Goal: Information Seeking & Learning: Learn about a topic

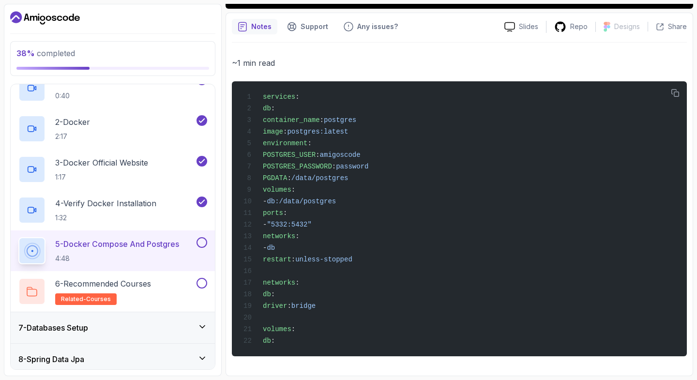
scroll to position [207, 0]
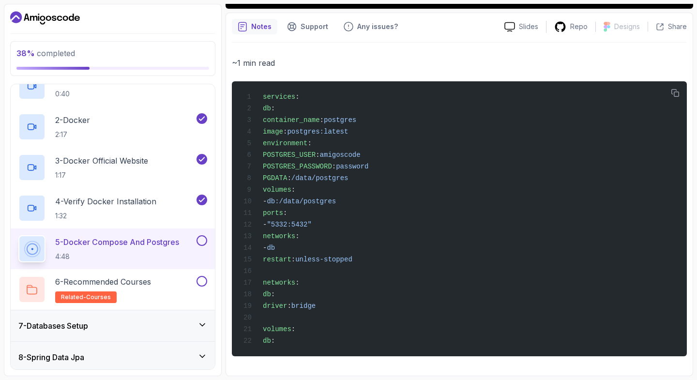
click at [167, 250] on h2 "5 - Docker Compose And Postgres 4:48" at bounding box center [117, 248] width 124 height 25
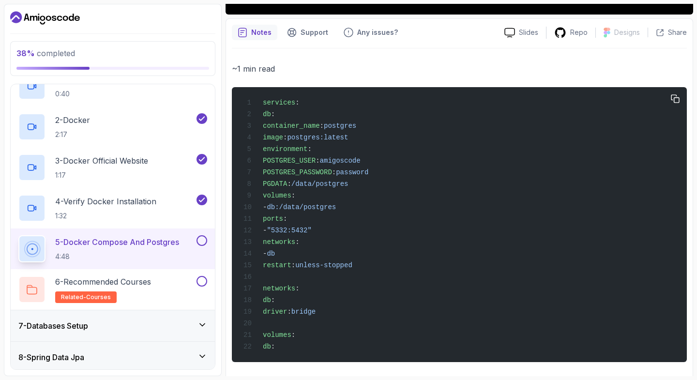
scroll to position [349, 0]
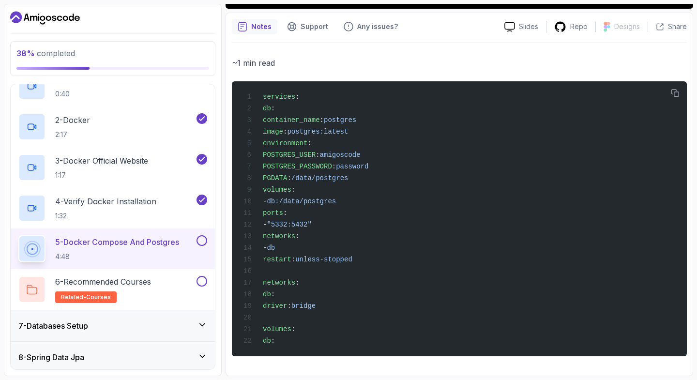
click at [203, 242] on button at bounding box center [202, 240] width 11 height 11
click at [138, 288] on h2 "6 - Recommended Courses related-courses" at bounding box center [103, 289] width 96 height 27
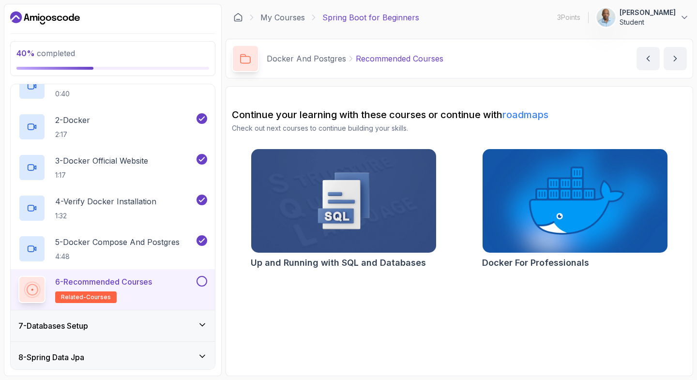
click at [207, 281] on button at bounding box center [202, 281] width 11 height 11
click at [178, 332] on div "7 - Databases Setup" at bounding box center [113, 325] width 204 height 31
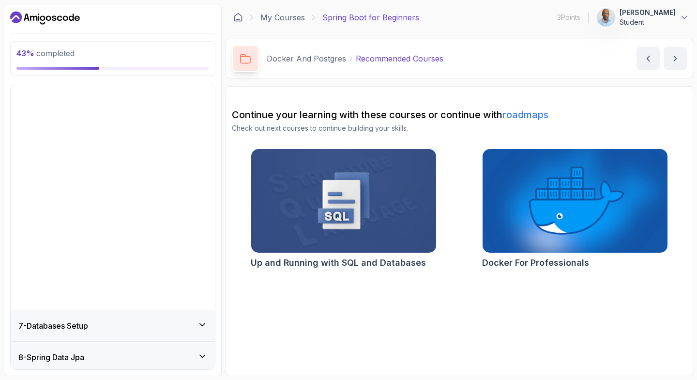
scroll to position [92, 0]
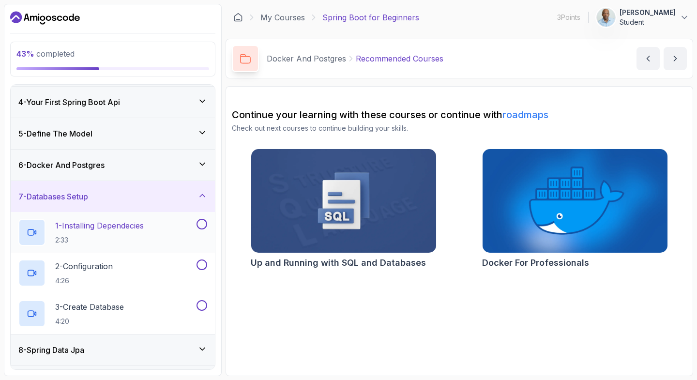
click at [158, 237] on div "1 - Installing Dependecies 2:33" at bounding box center [106, 232] width 176 height 27
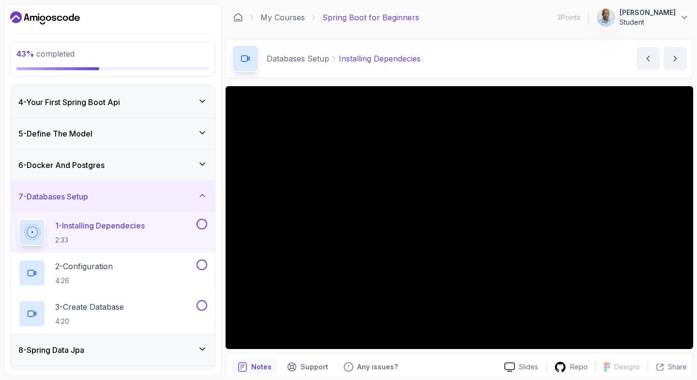
click at [198, 163] on icon at bounding box center [202, 164] width 10 height 10
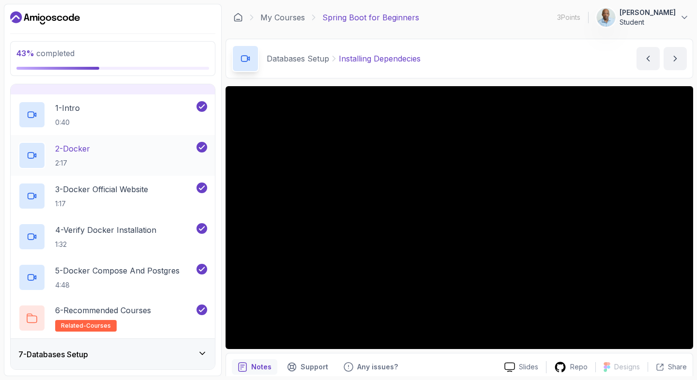
scroll to position [185, 0]
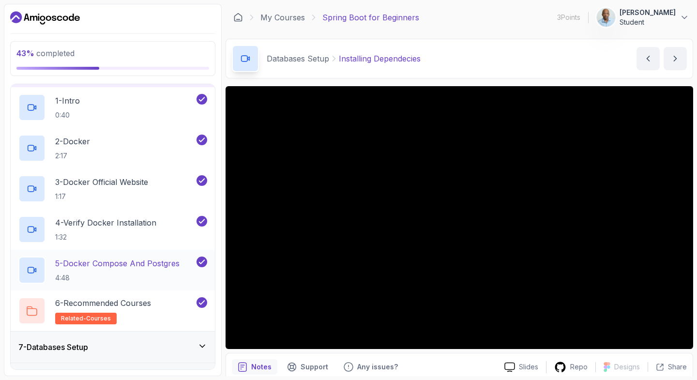
click at [40, 271] on div at bounding box center [31, 270] width 27 height 27
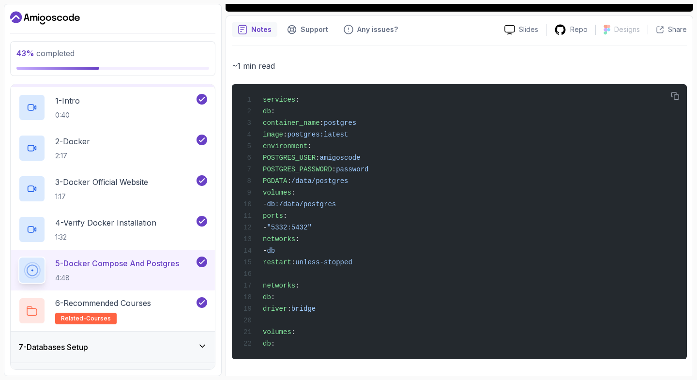
scroll to position [342, 0]
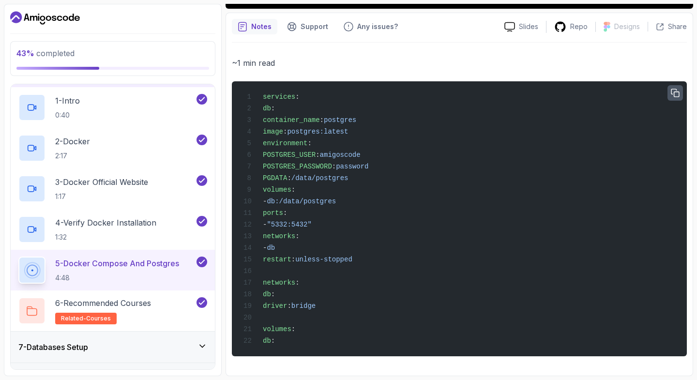
click at [676, 93] on icon "button" at bounding box center [675, 93] width 9 height 9
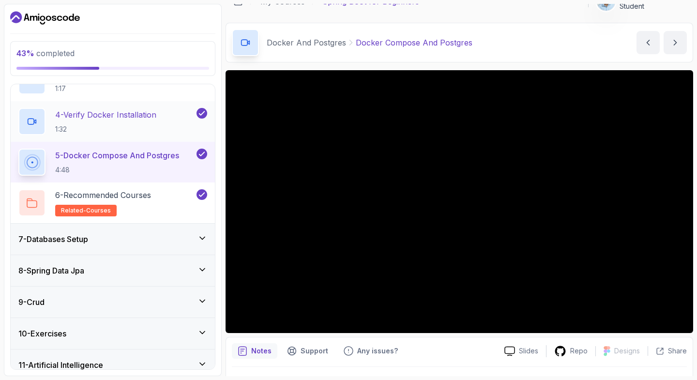
scroll to position [297, 0]
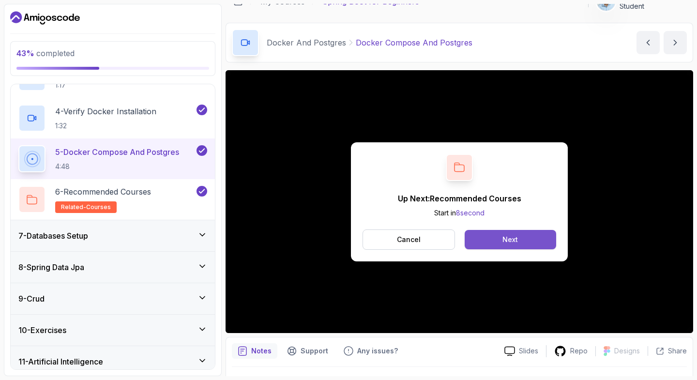
click at [524, 237] on button "Next" at bounding box center [510, 239] width 91 height 19
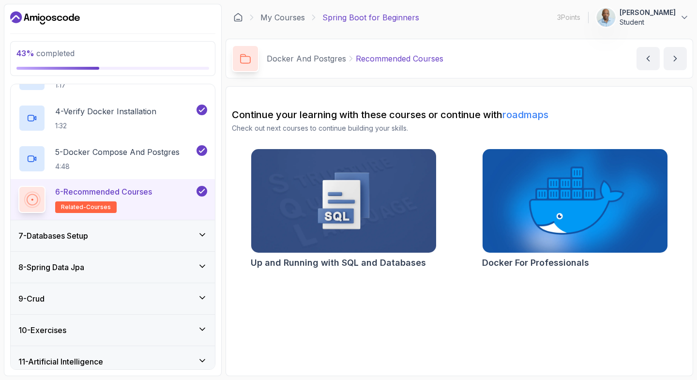
click at [116, 231] on div "7 - Databases Setup" at bounding box center [112, 236] width 189 height 12
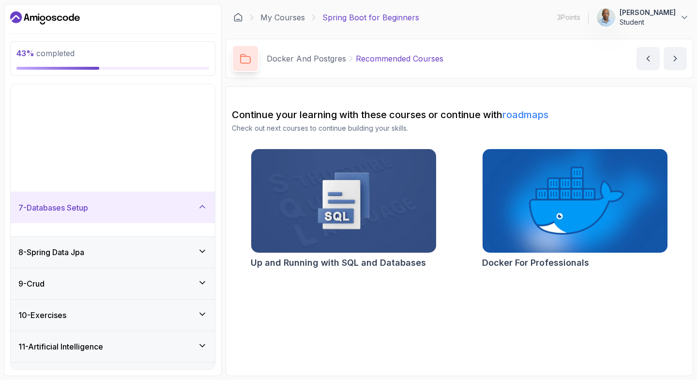
scroll to position [92, 0]
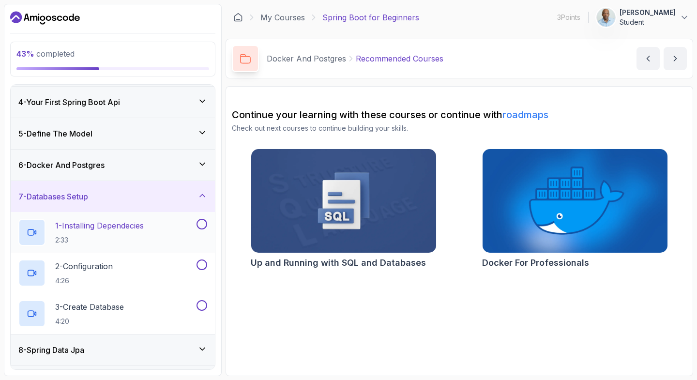
click at [157, 229] on div "1 - Installing Dependecies 2:33" at bounding box center [106, 232] width 176 height 27
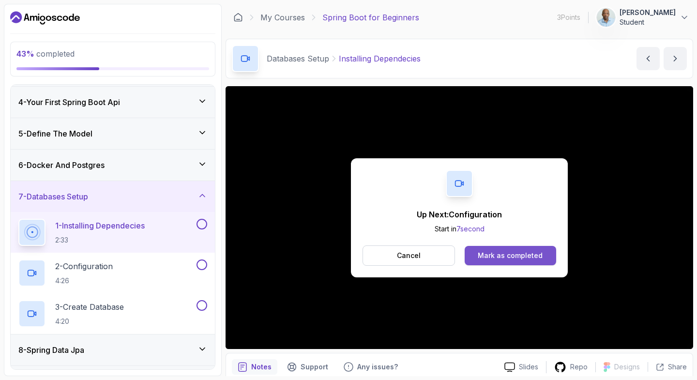
click at [507, 256] on div "Mark as completed" at bounding box center [510, 256] width 65 height 10
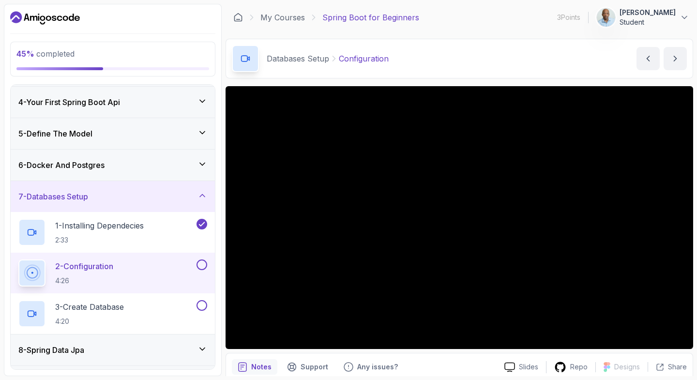
scroll to position [214, 0]
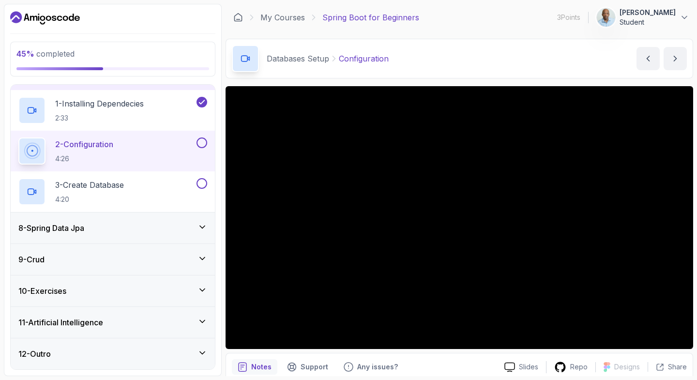
click at [171, 167] on div "2 - Configuration 4:26" at bounding box center [113, 151] width 204 height 41
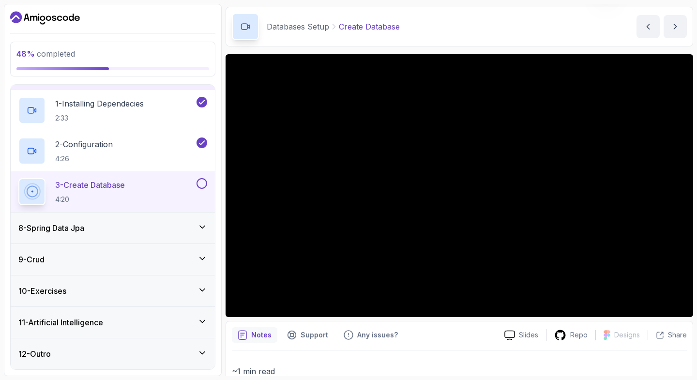
scroll to position [21, 0]
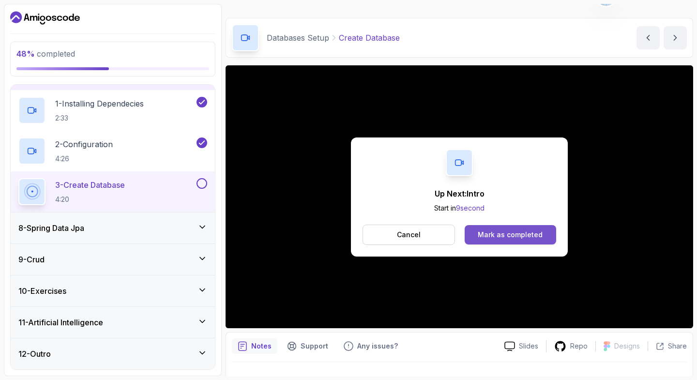
click at [499, 233] on div "Mark as completed" at bounding box center [510, 235] width 65 height 10
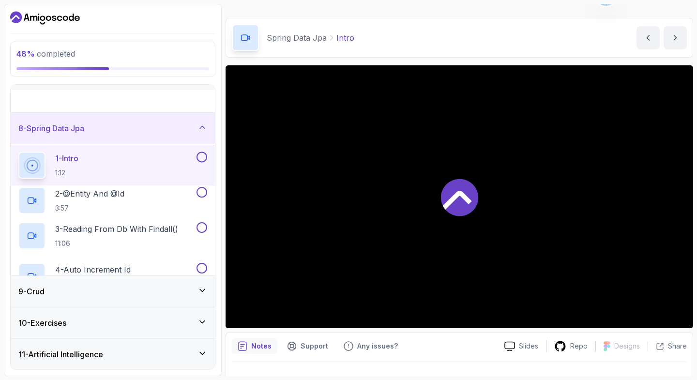
scroll to position [92, 0]
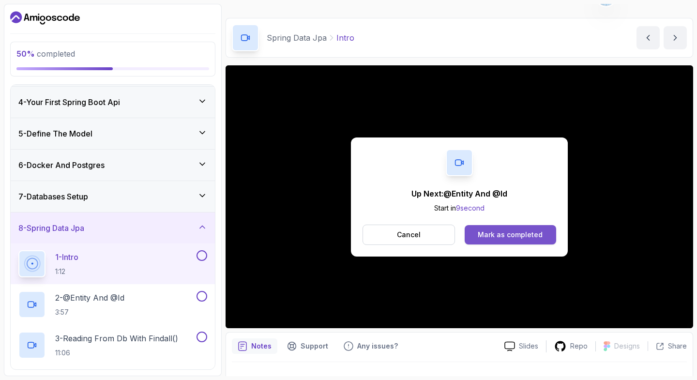
click at [496, 242] on button "Mark as completed" at bounding box center [510, 234] width 91 height 19
